Goal: Information Seeking & Learning: Learn about a topic

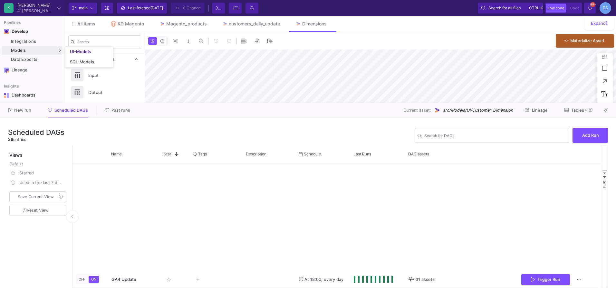
scroll to position [277, 0]
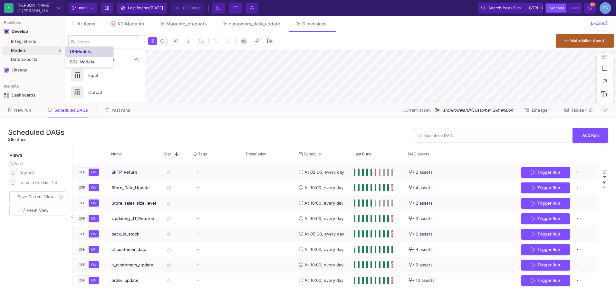
click at [97, 51] on link "UI-Models" at bounding box center [89, 52] width 48 height 10
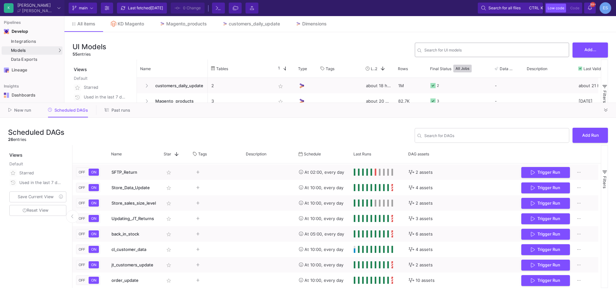
click at [443, 43] on div "Search for UI models" at bounding box center [495, 50] width 142 height 16
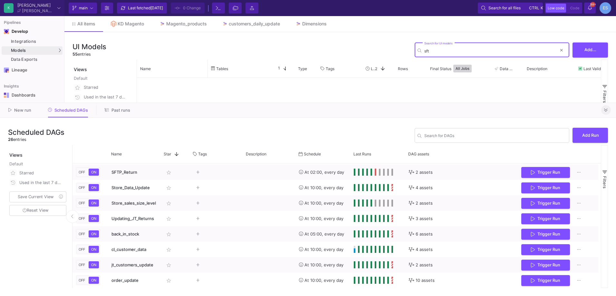
type input "sft"
click at [607, 109] on icon at bounding box center [606, 110] width 4 height 3
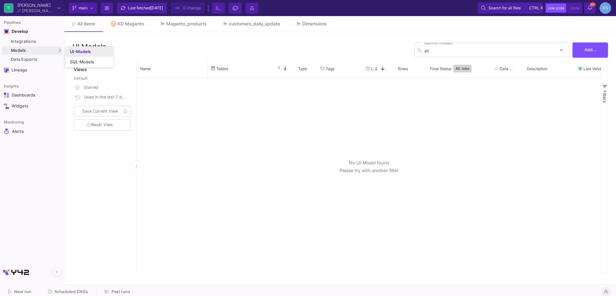
click at [79, 51] on div "UI-Models" at bounding box center [80, 51] width 21 height 5
click at [438, 50] on input "sft" at bounding box center [490, 51] width 132 height 5
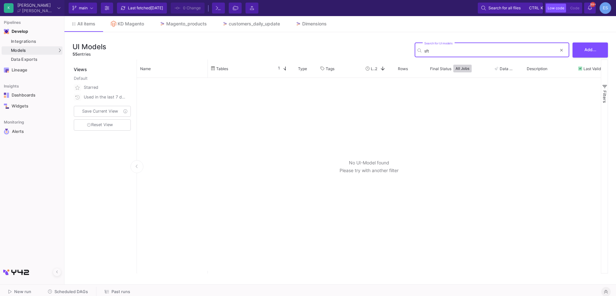
drag, startPoint x: 438, startPoint y: 50, endPoint x: 402, endPoint y: 51, distance: 35.5
click at [402, 51] on div "UI Models 55 entries sft Search for UI models Add..." at bounding box center [341, 49] width 536 height 19
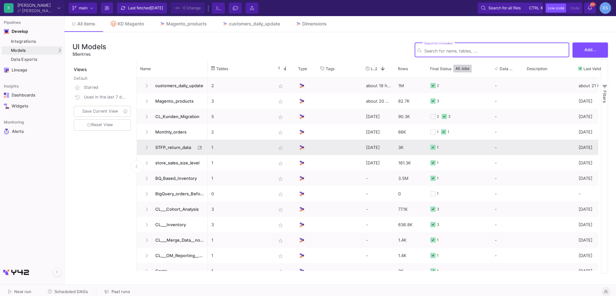
click at [168, 149] on span "STFP_return_data" at bounding box center [173, 147] width 44 height 15
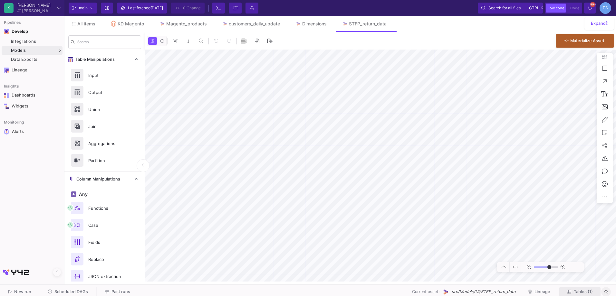
click at [580, 289] on button "Tables (1)" at bounding box center [579, 292] width 41 height 10
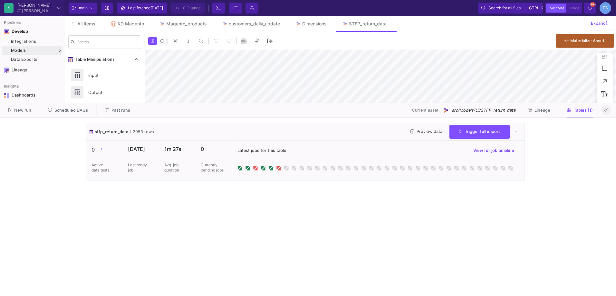
type input "-17"
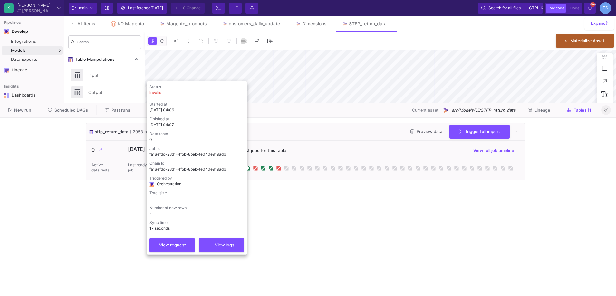
click at [312, 223] on cdk-virtual-scroll-viewport "stfp_return_data 2953 rows Preview data Trigger full import 0 Active data tests…" at bounding box center [308, 207] width 444 height 168
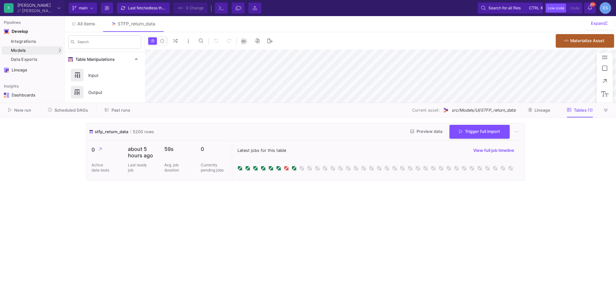
type input "-17"
click at [433, 128] on button "Preview data" at bounding box center [426, 132] width 42 height 10
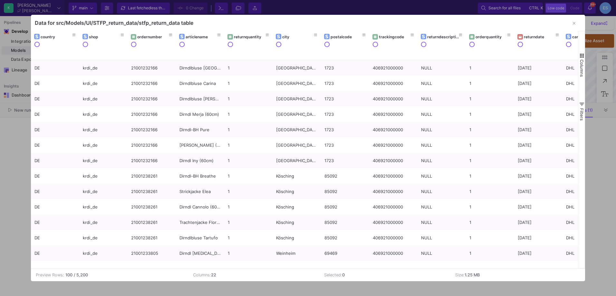
click at [579, 57] on button "Columns" at bounding box center [581, 65] width 6 height 46
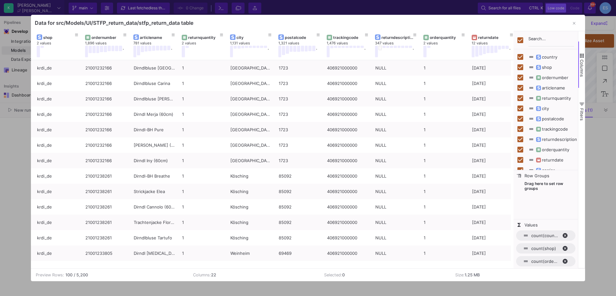
scroll to position [0, 241]
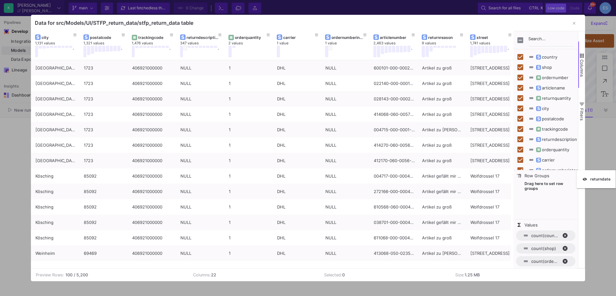
checkbox input "false"
drag, startPoint x: 296, startPoint y: 38, endPoint x: 554, endPoint y: 180, distance: 294.1
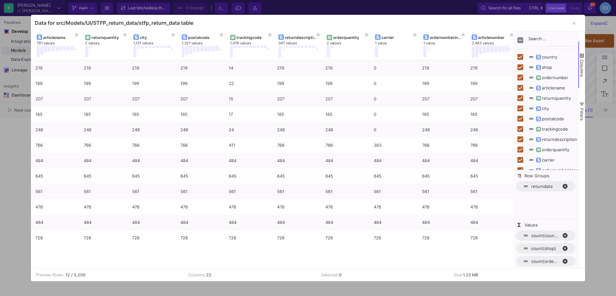
scroll to position [0, 0]
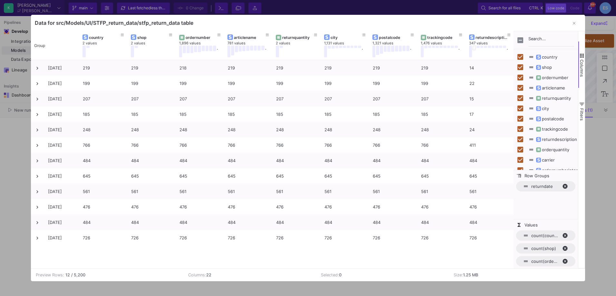
click at [11, 129] on div at bounding box center [308, 148] width 616 height 296
